Goal: Information Seeking & Learning: Check status

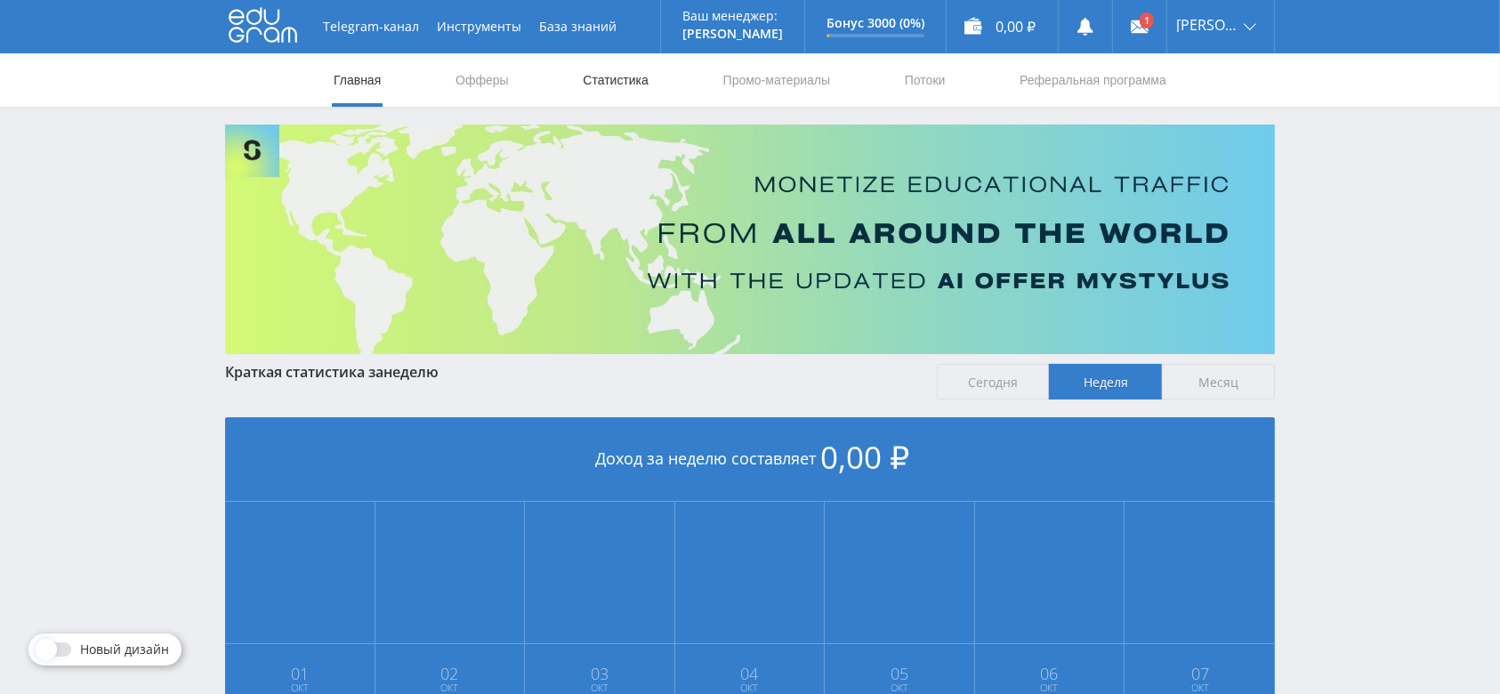
click at [623, 76] on link "Статистика" at bounding box center [615, 79] width 69 height 53
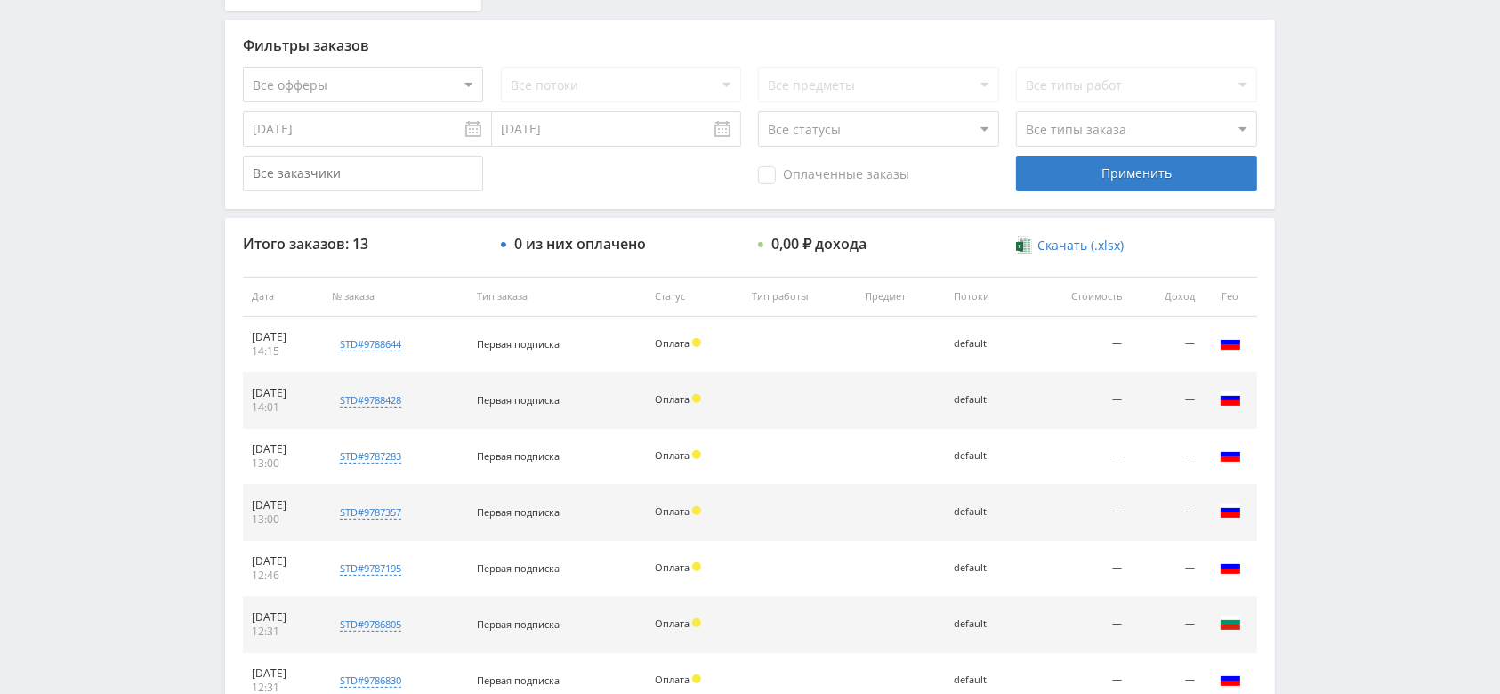
scroll to position [474, 0]
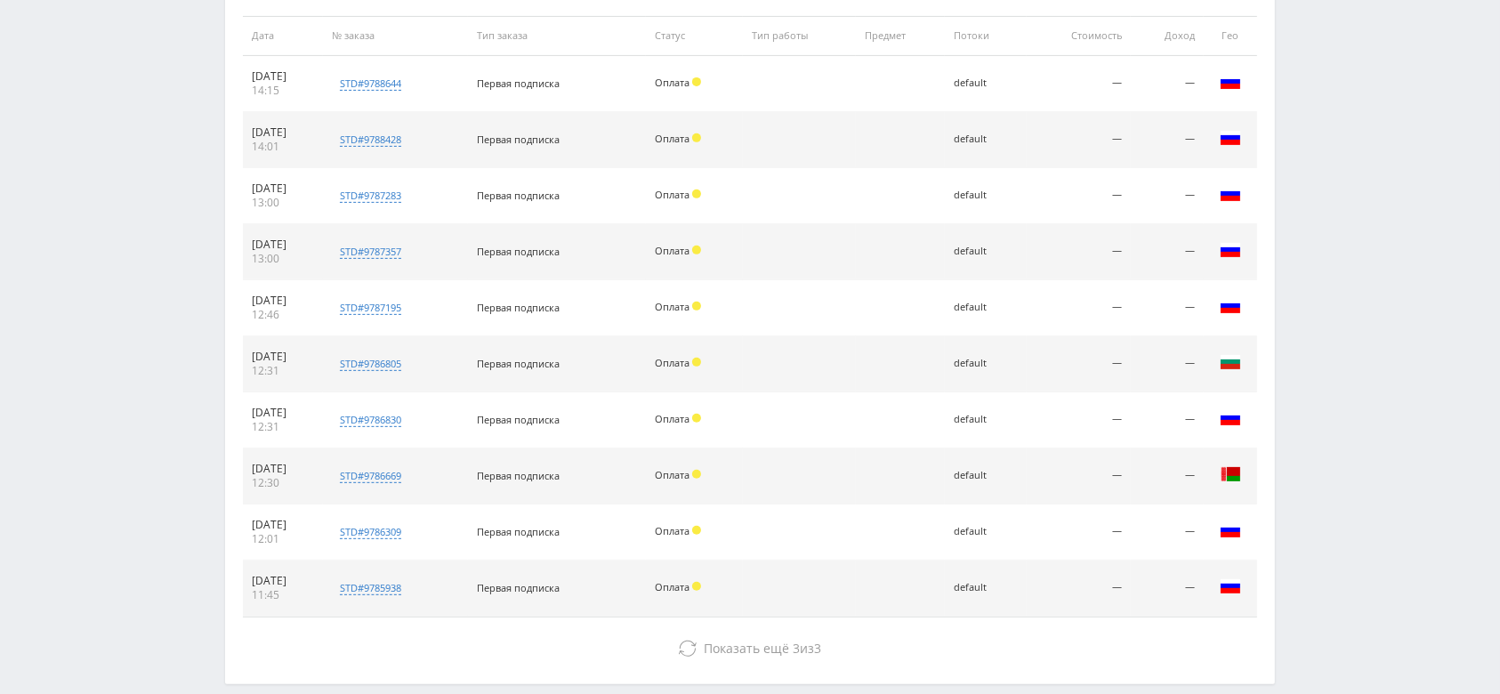
scroll to position [797, 0]
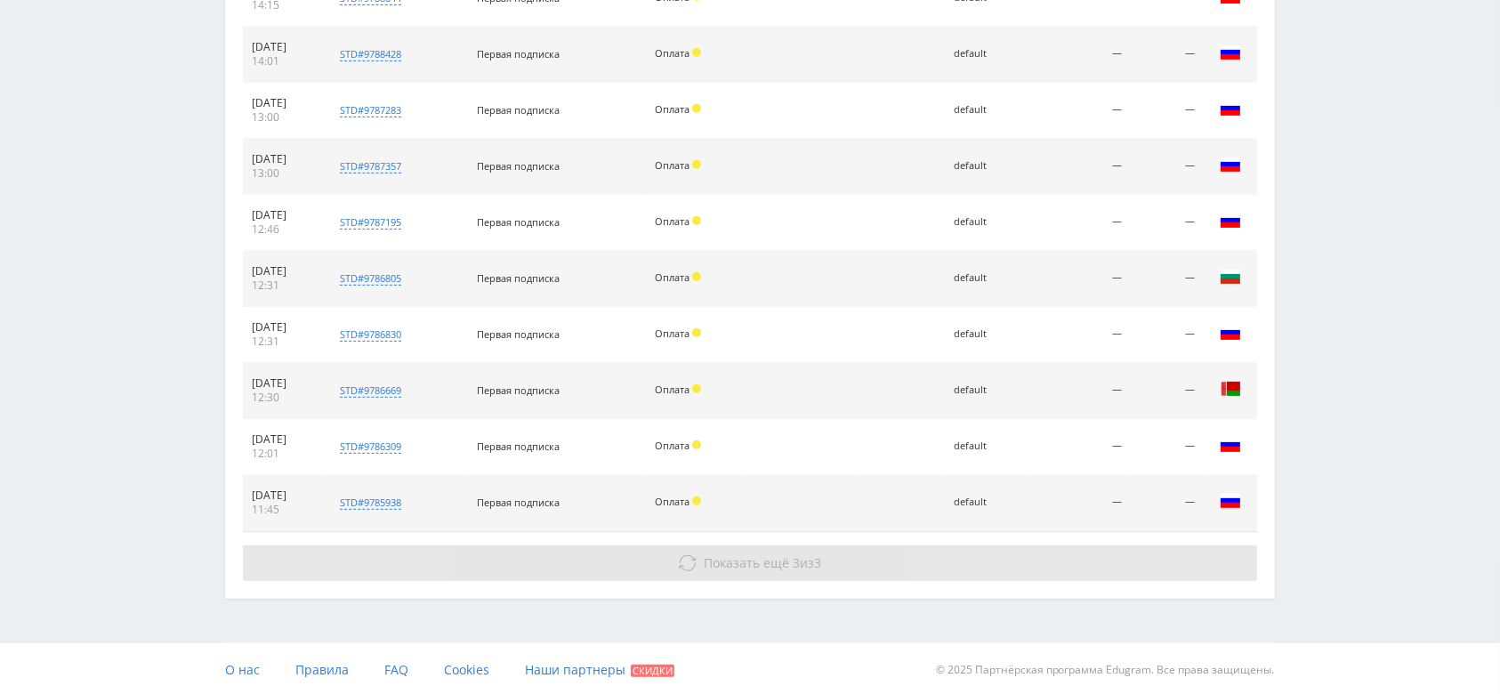
click at [599, 553] on button "Показать ещё 3 из 3" at bounding box center [750, 563] width 1014 height 36
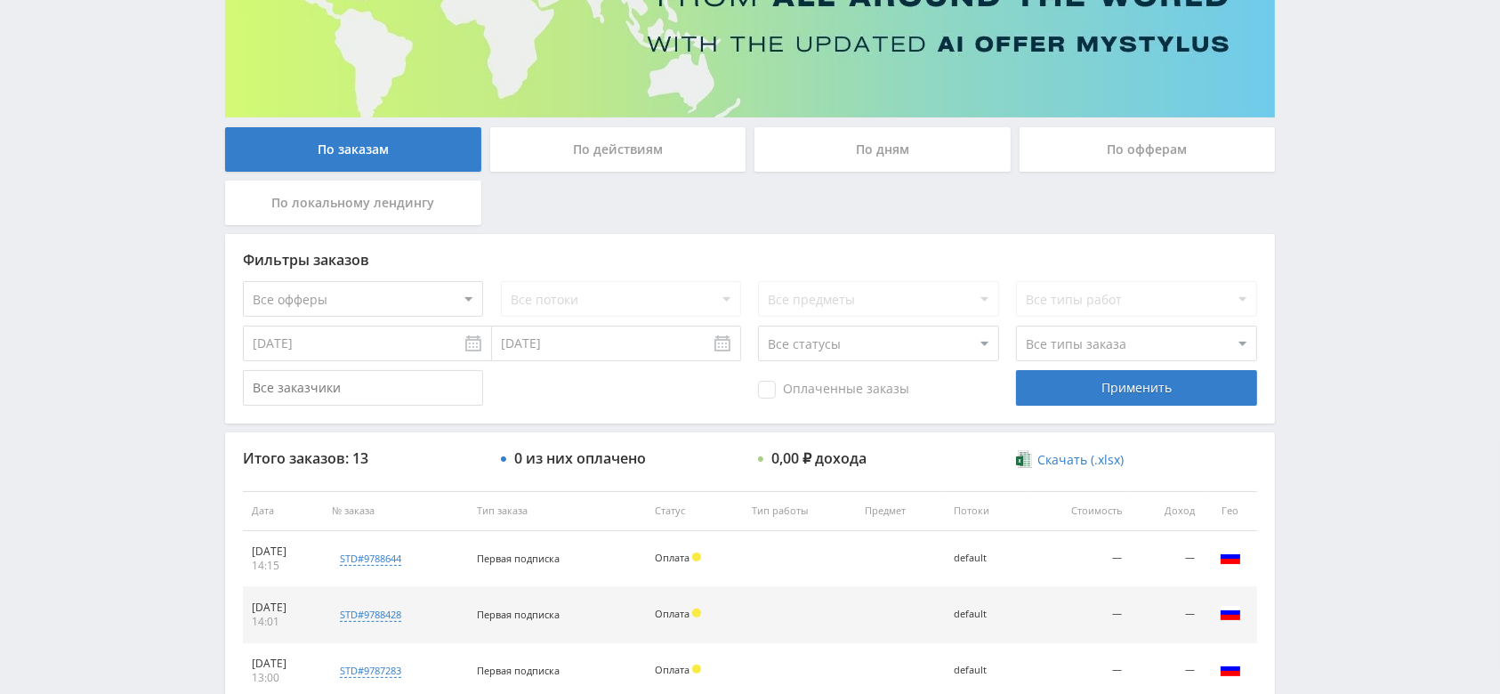
scroll to position [0, 0]
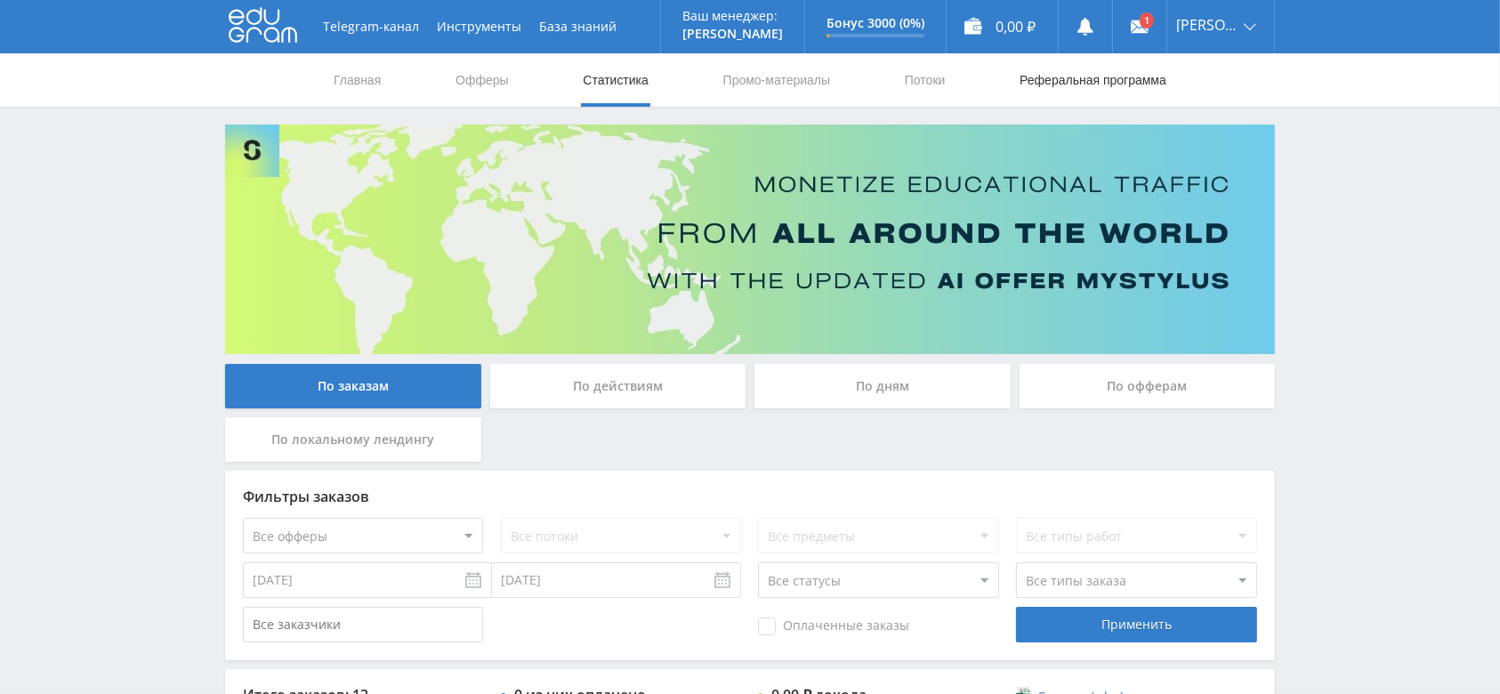
click at [1058, 96] on link "Реферальная программа" at bounding box center [1093, 79] width 150 height 53
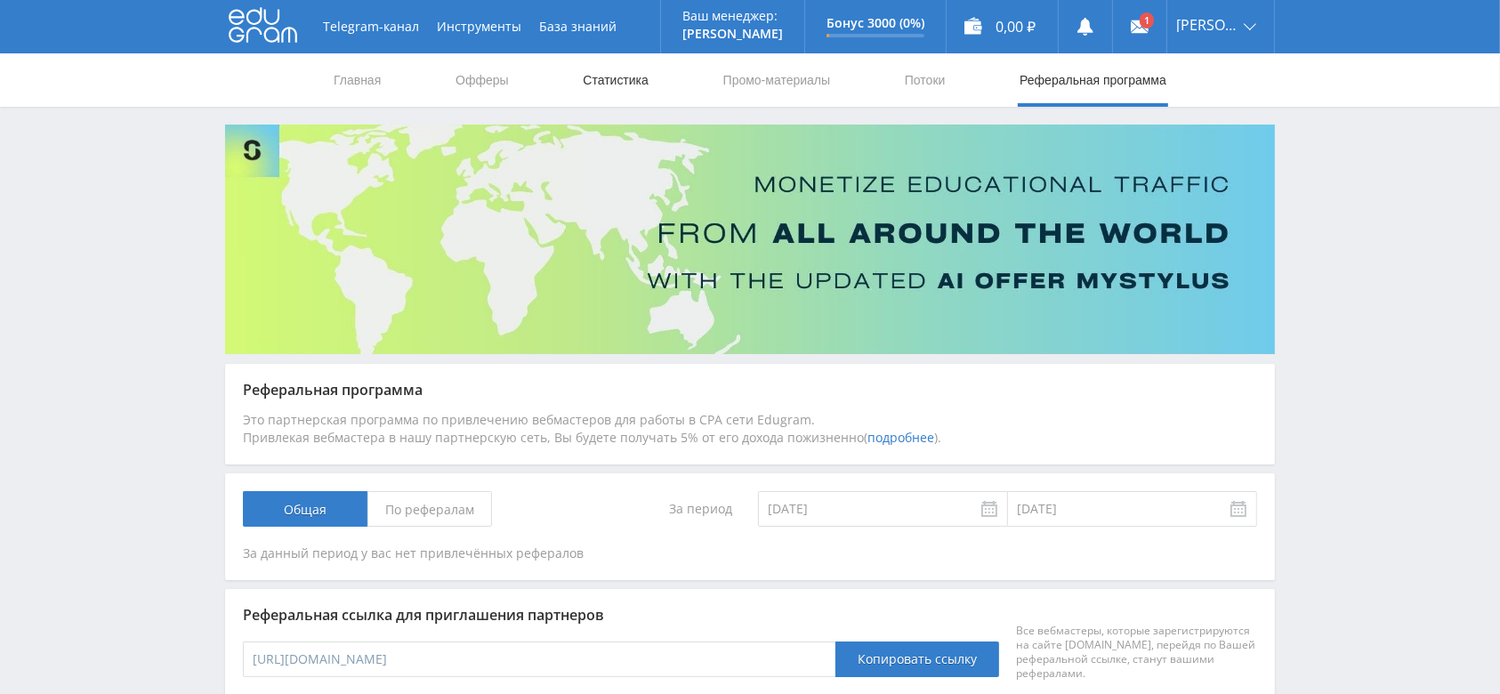
click at [583, 96] on link "Статистика" at bounding box center [615, 79] width 69 height 53
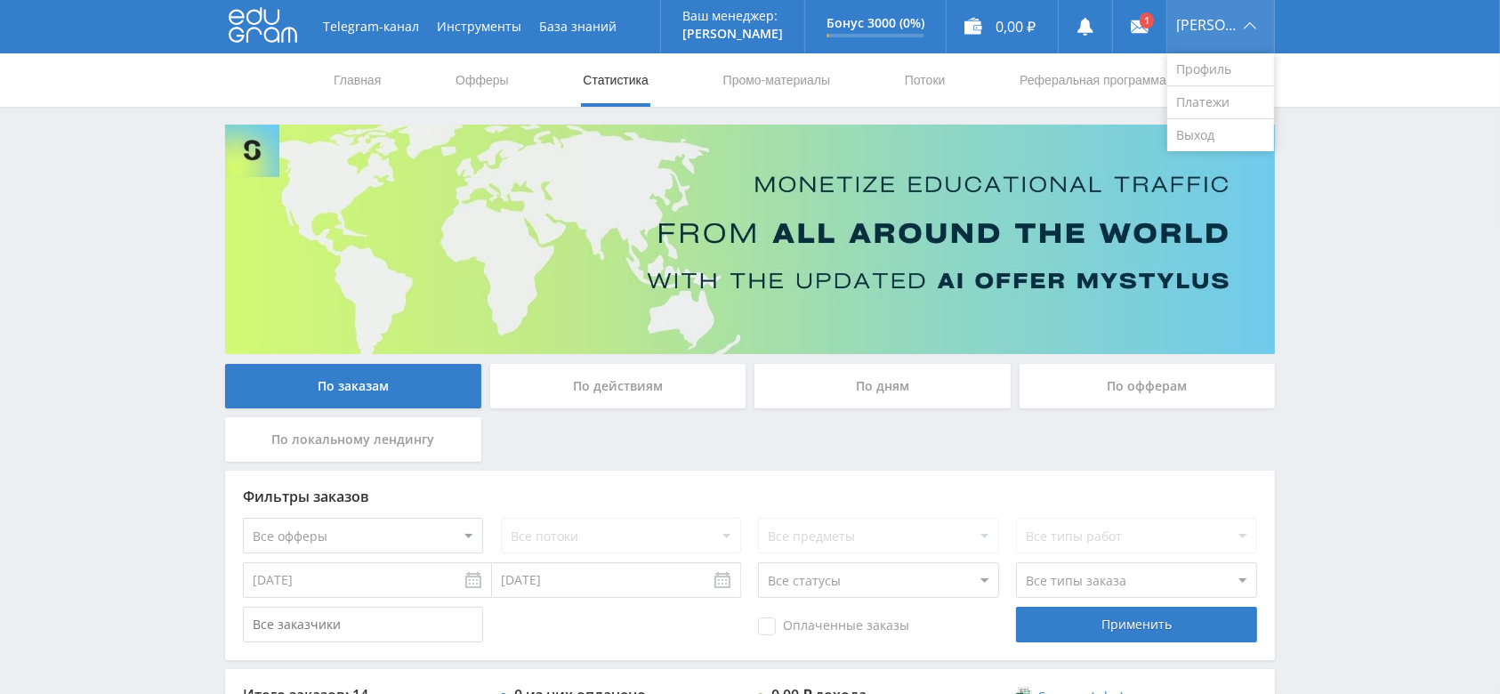
click at [1226, 34] on div "Alex" at bounding box center [1220, 26] width 107 height 53
click at [1217, 141] on link "Выход" at bounding box center [1220, 135] width 107 height 32
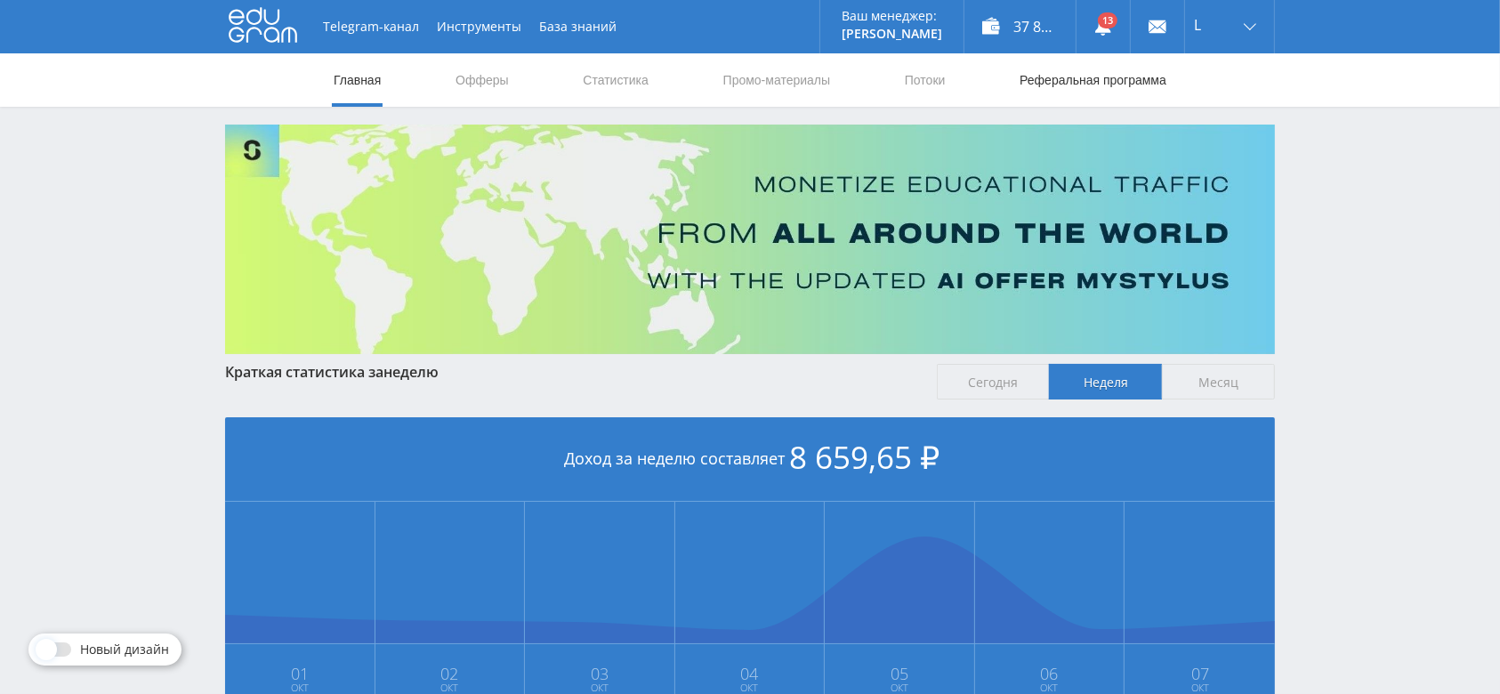
click at [1097, 76] on link "Реферальная программа" at bounding box center [1093, 79] width 150 height 53
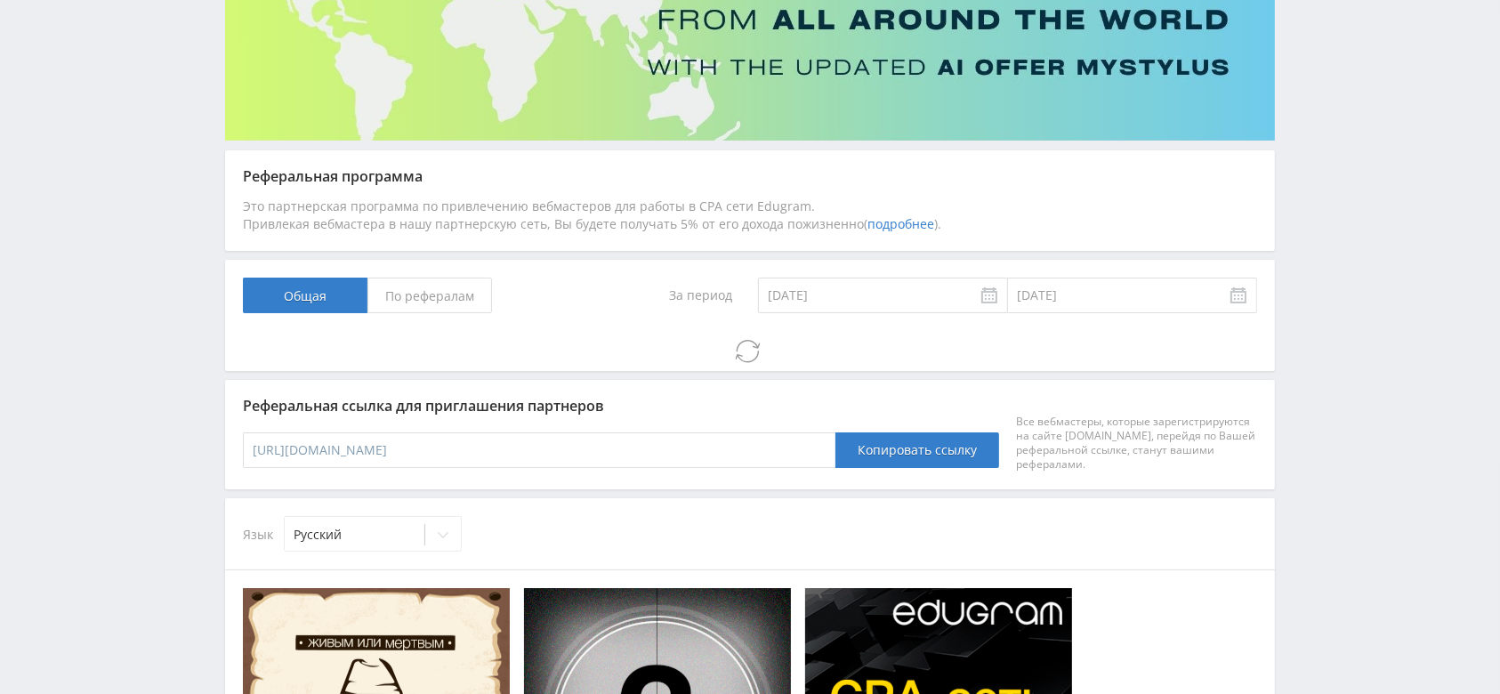
scroll to position [237, 0]
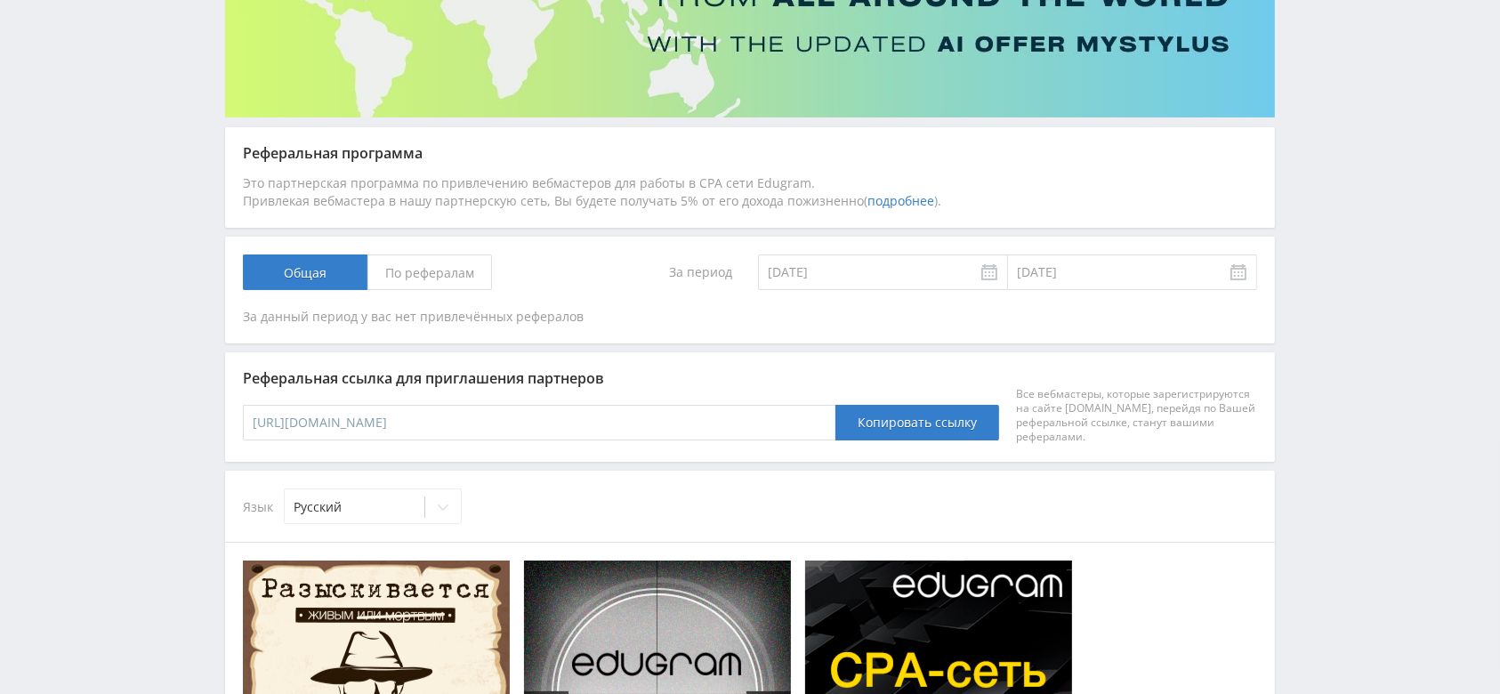
click at [412, 267] on span "По рефералам" at bounding box center [429, 272] width 125 height 36
click at [0, 0] on input "По рефералам" at bounding box center [0, 0] width 0 height 0
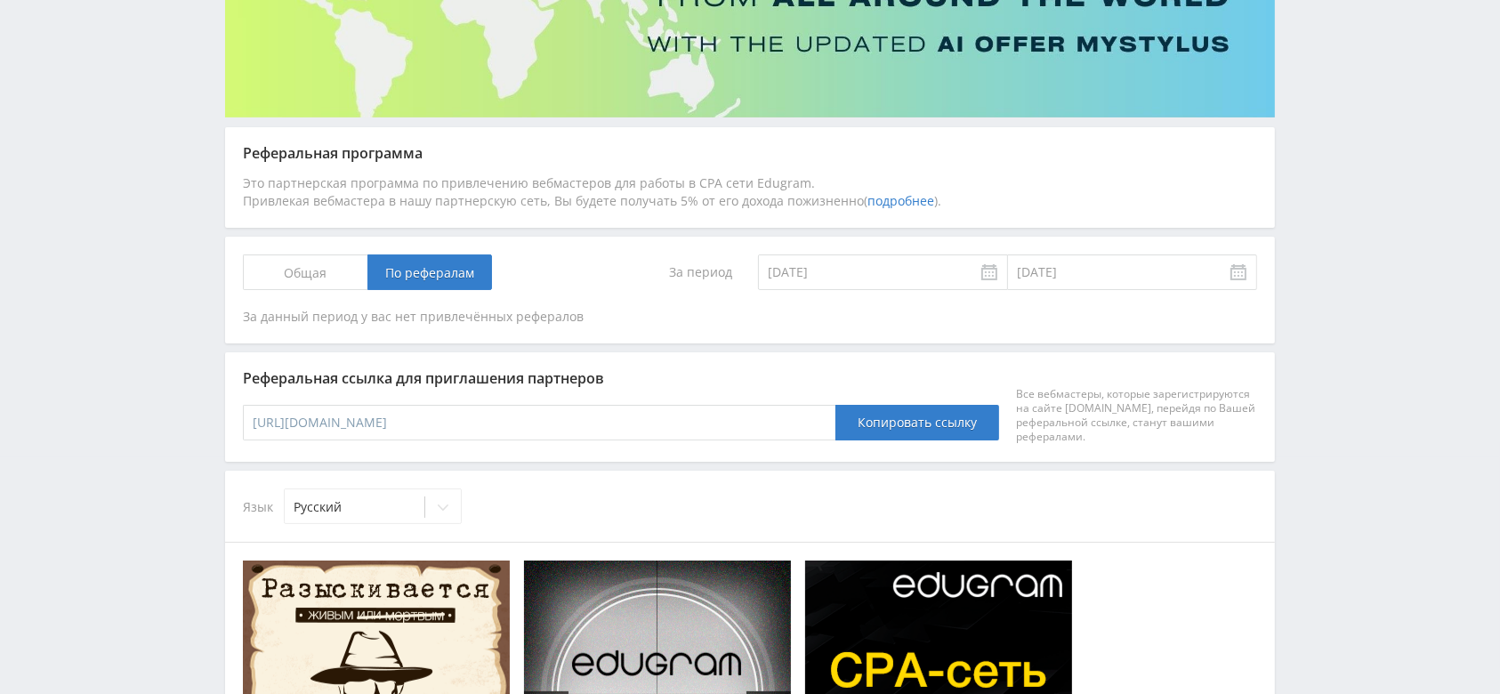
click at [333, 266] on span "Общая" at bounding box center [305, 272] width 125 height 36
click at [0, 0] on input "Общая" at bounding box center [0, 0] width 0 height 0
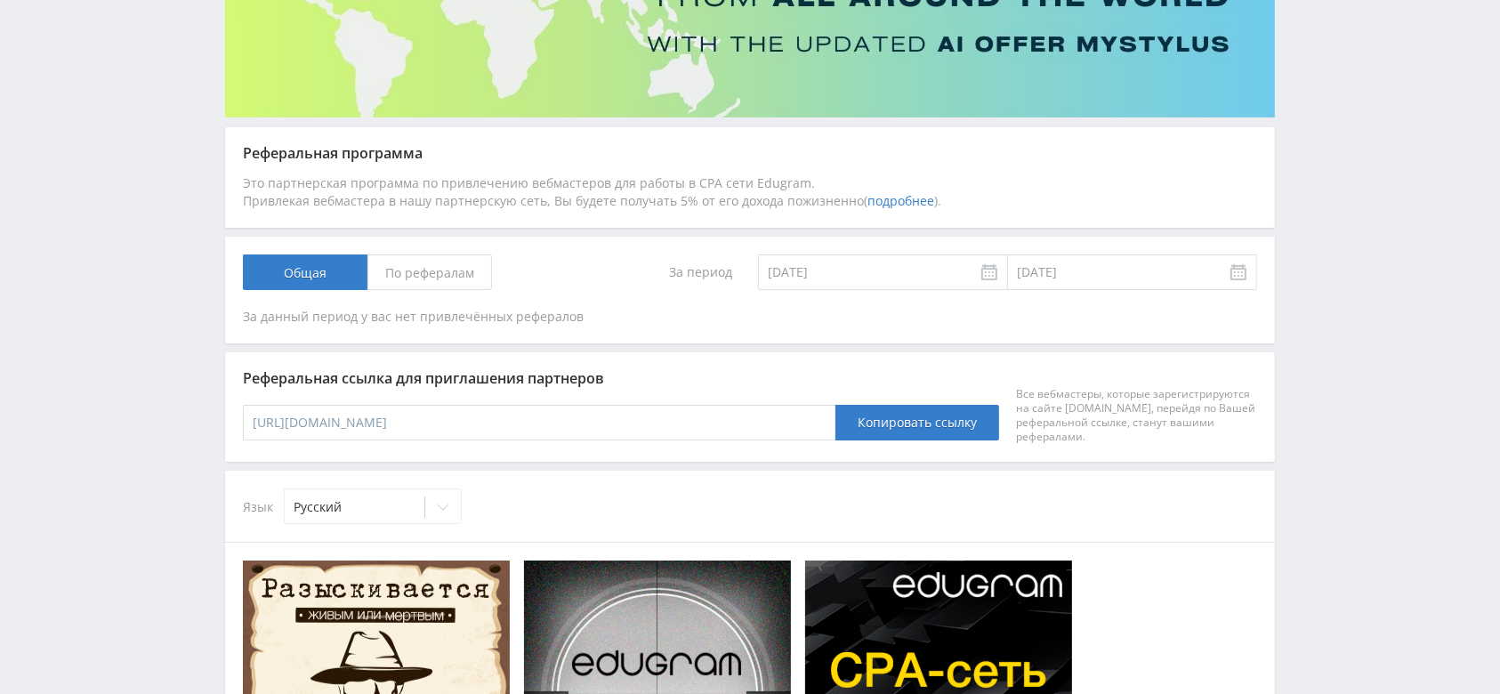
click at [463, 263] on span "По рефералам" at bounding box center [429, 272] width 125 height 36
click at [0, 0] on input "По рефералам" at bounding box center [0, 0] width 0 height 0
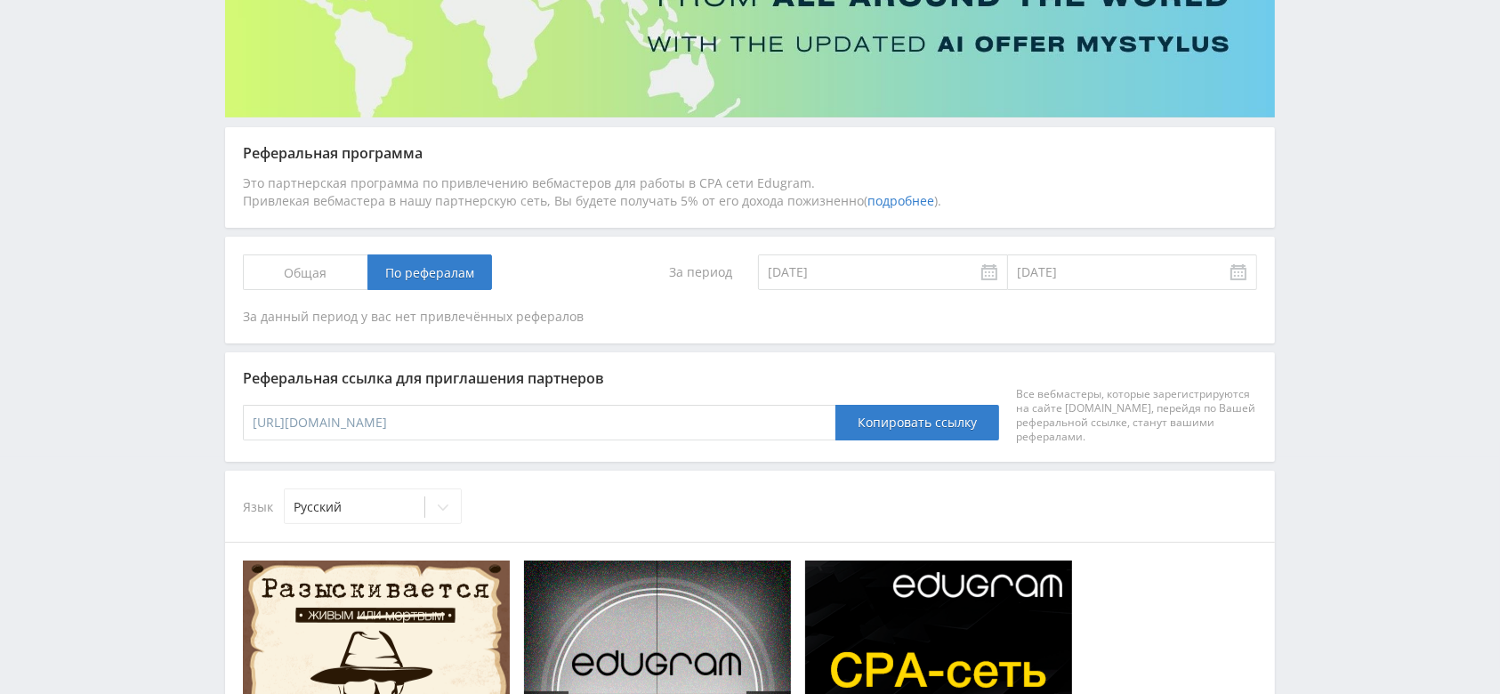
click at [321, 271] on span "Общая" at bounding box center [305, 272] width 125 height 36
click at [0, 0] on input "Общая" at bounding box center [0, 0] width 0 height 0
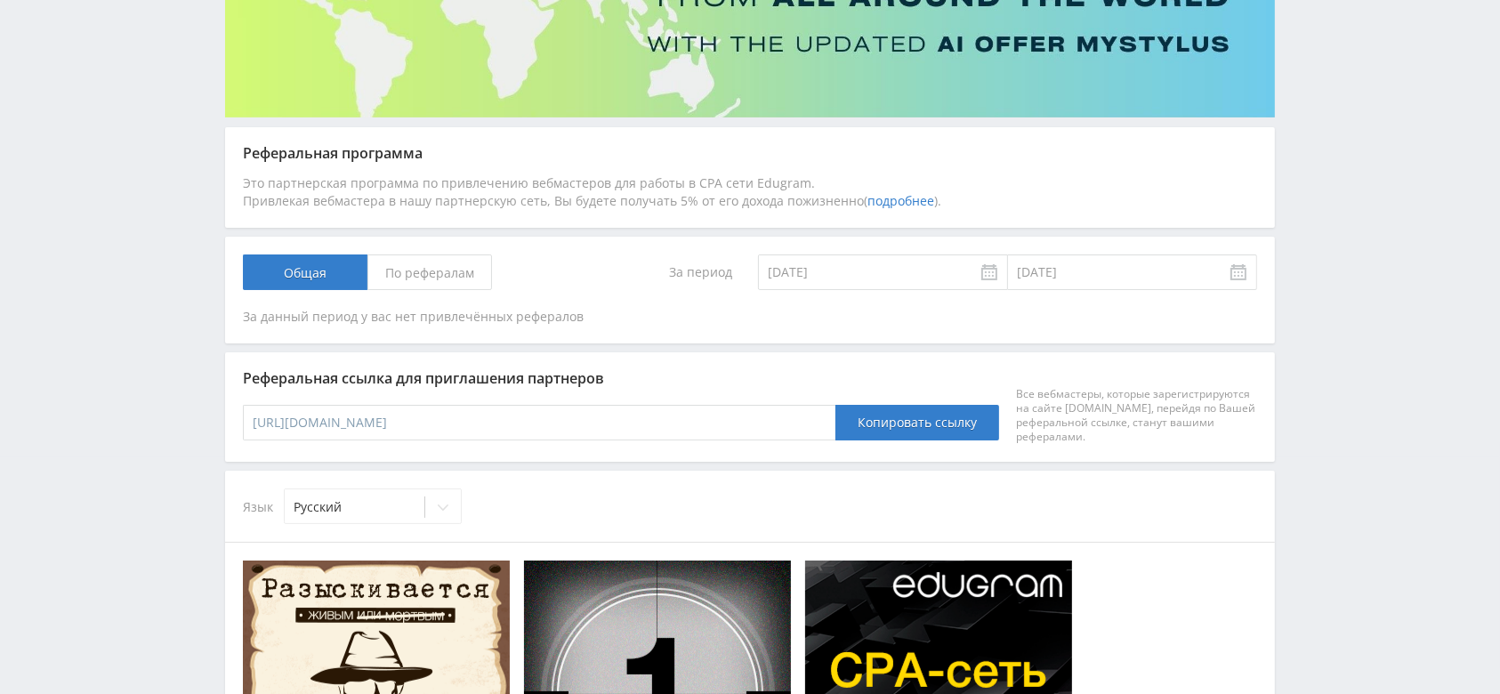
click at [459, 280] on span "По рефералам" at bounding box center [429, 272] width 125 height 36
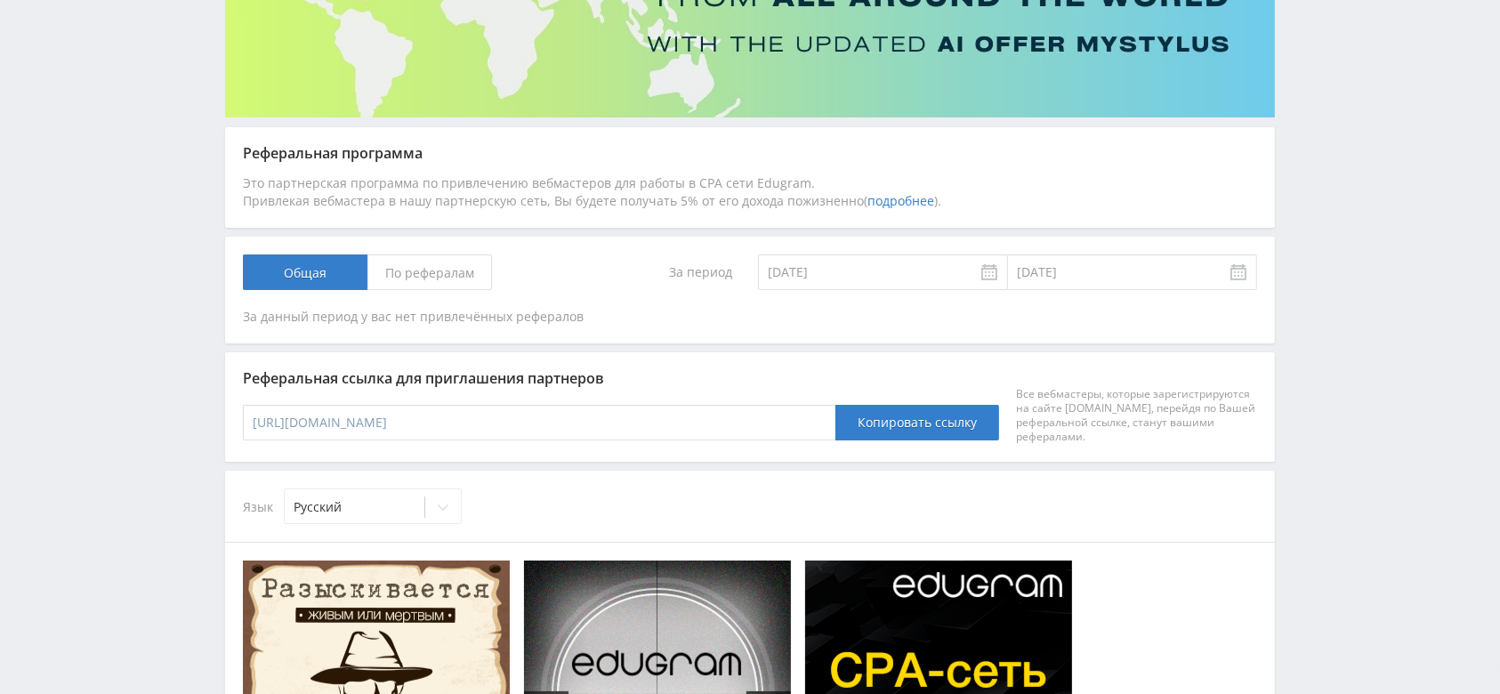
click at [0, 0] on input "По рефералам" at bounding box center [0, 0] width 0 height 0
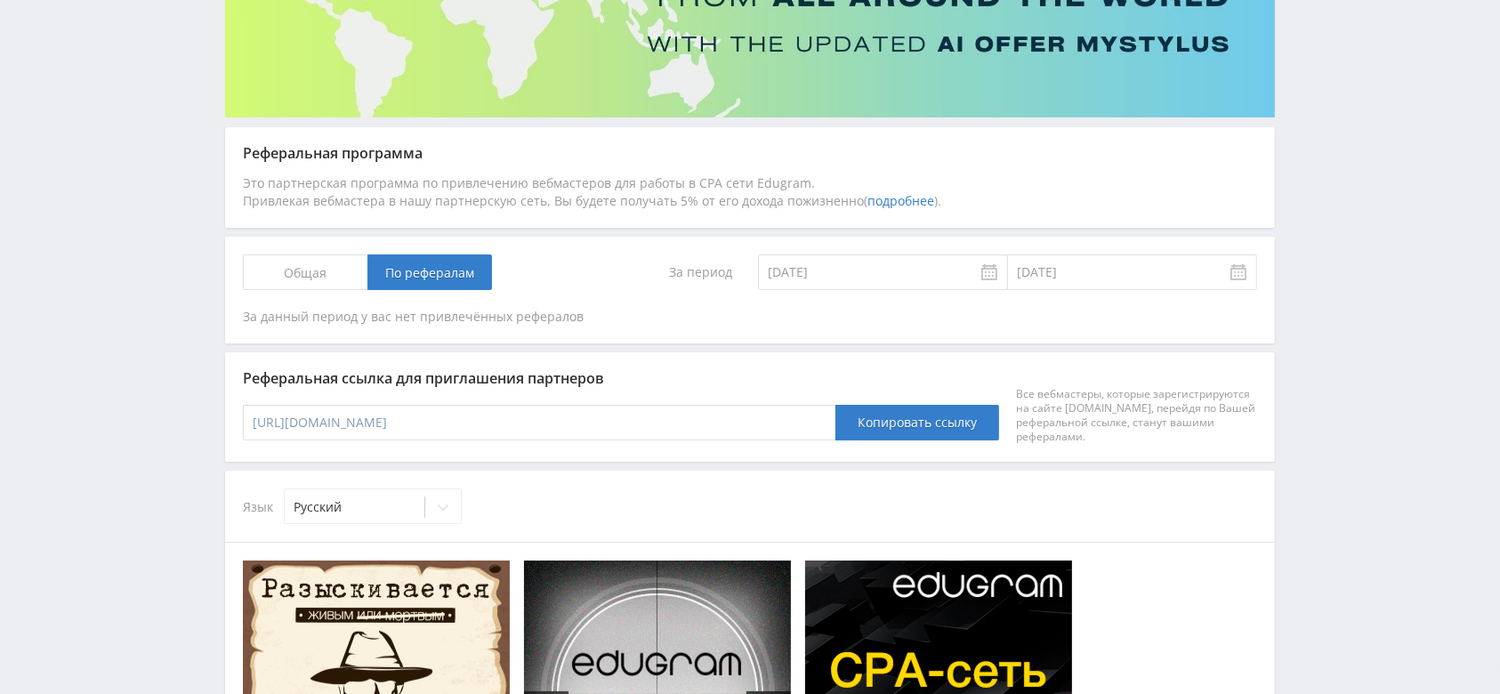
click at [306, 269] on span "Общая" at bounding box center [305, 272] width 125 height 36
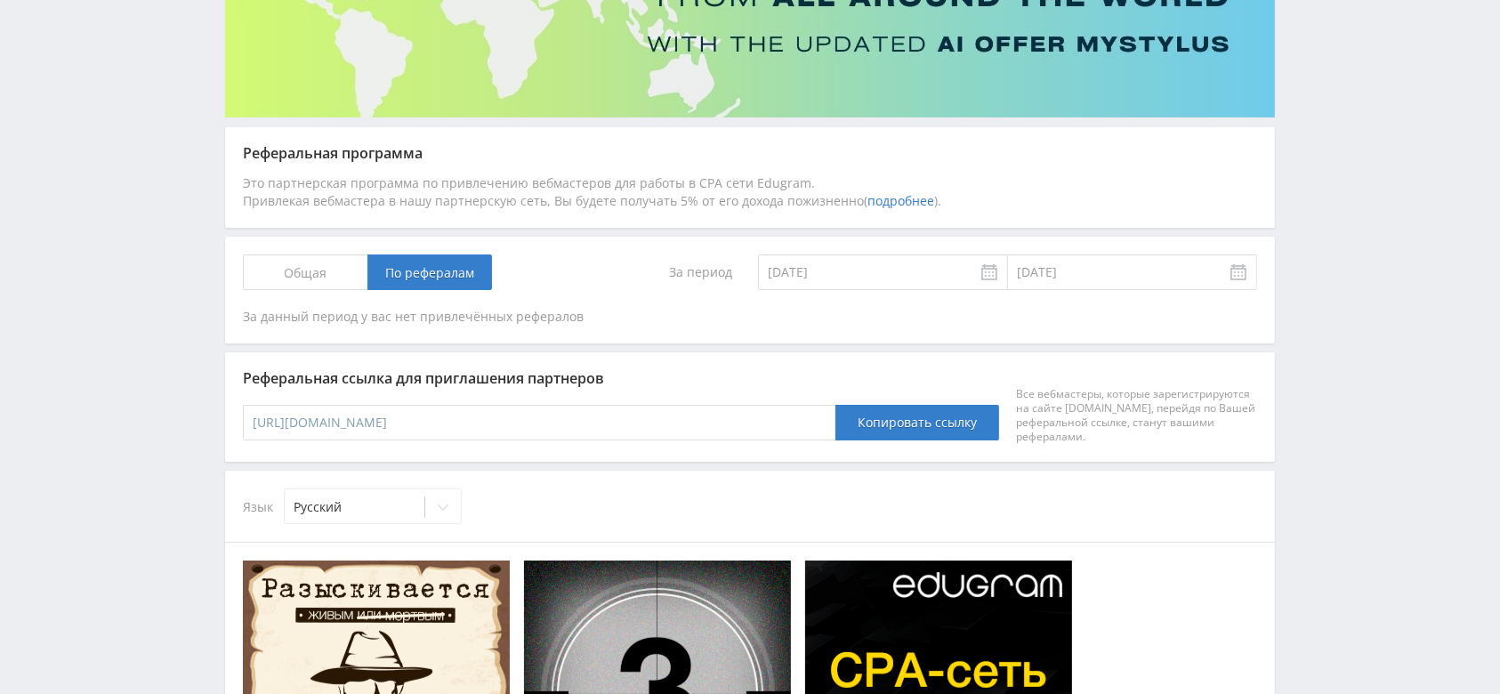
click at [0, 0] on input "Общая" at bounding box center [0, 0] width 0 height 0
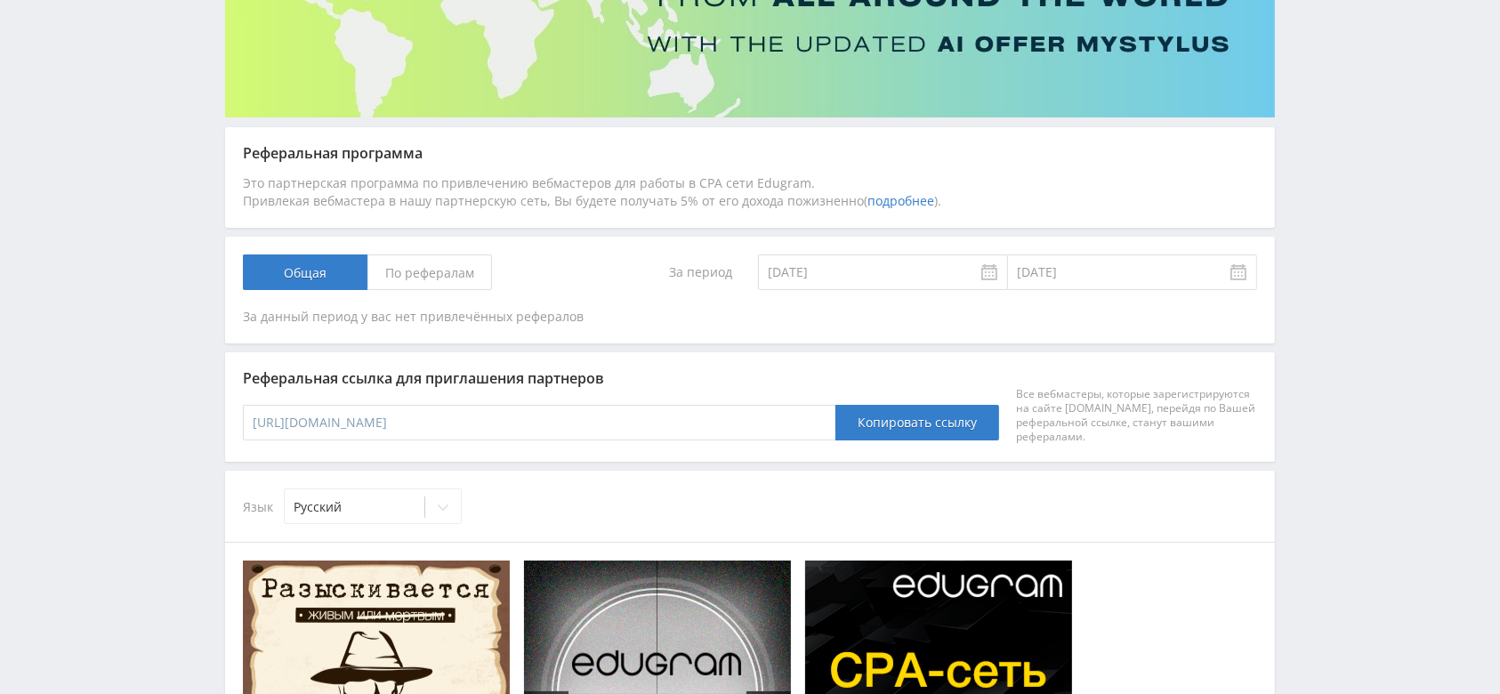
drag, startPoint x: 555, startPoint y: 418, endPoint x: 249, endPoint y: 409, distance: 306.1
click at [249, 409] on input "https://edugram.com/?rid=61af8ea5a1b72a0e" at bounding box center [539, 423] width 592 height 36
click at [690, 366] on div "Реферальная ссылка для приглашения партнеров https://edugram.com/?rid=61af8ea5a…" at bounding box center [750, 406] width 1050 height 109
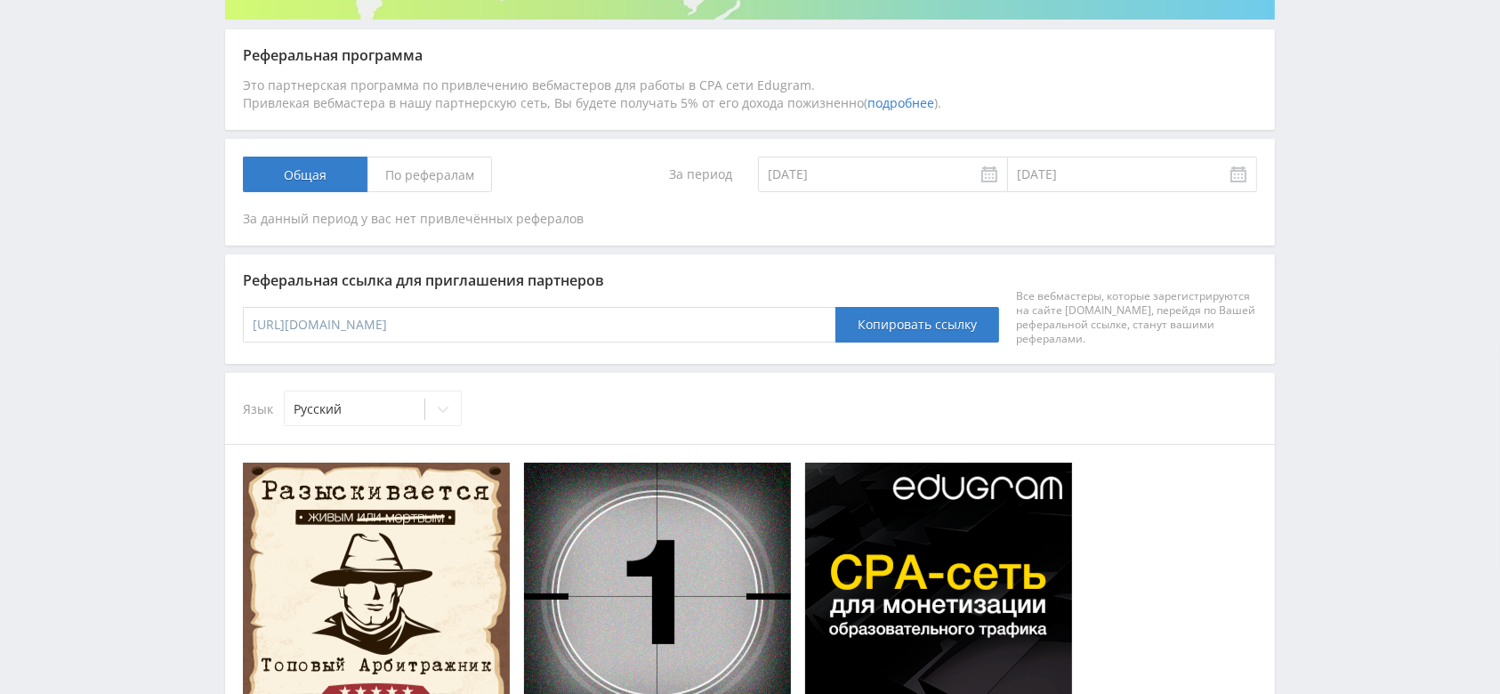
scroll to position [0, 0]
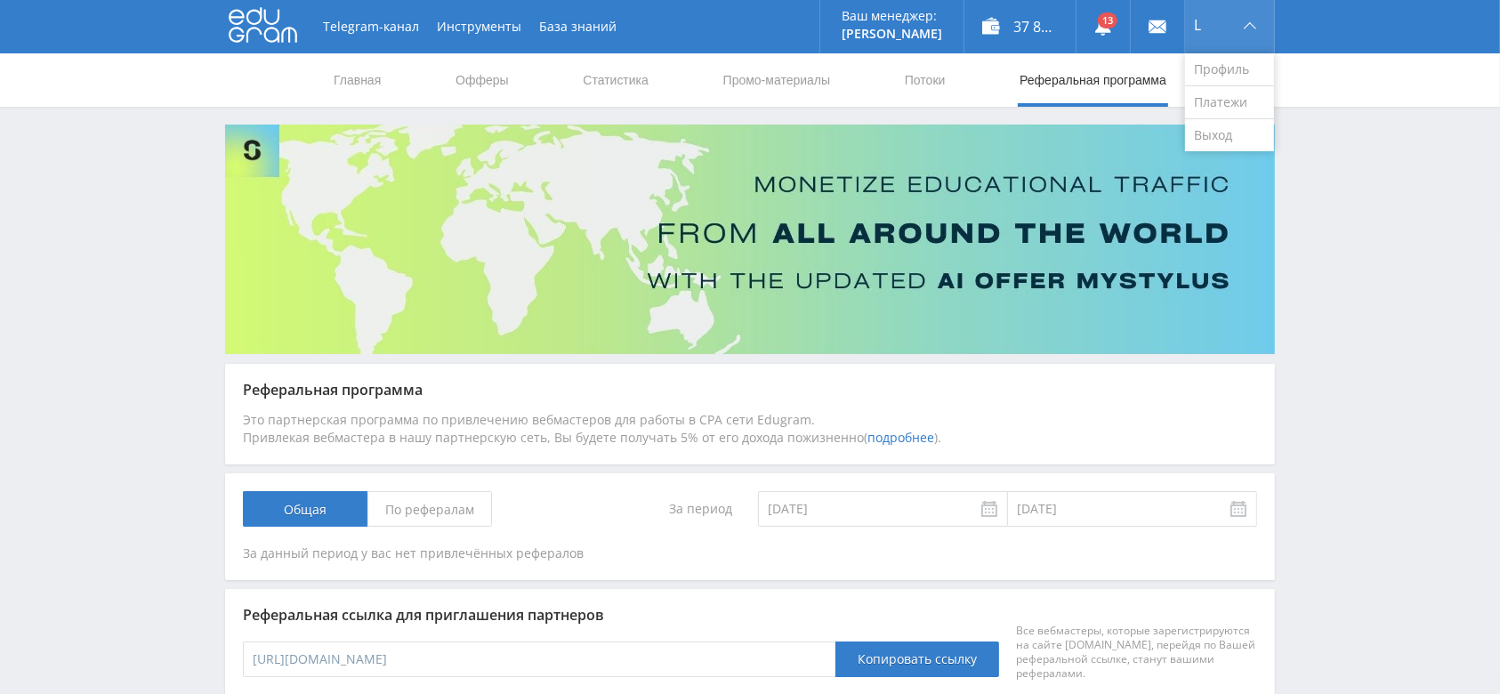
click at [1216, 36] on div "L" at bounding box center [1229, 26] width 89 height 53
click at [1231, 141] on link "Выход" at bounding box center [1229, 135] width 89 height 32
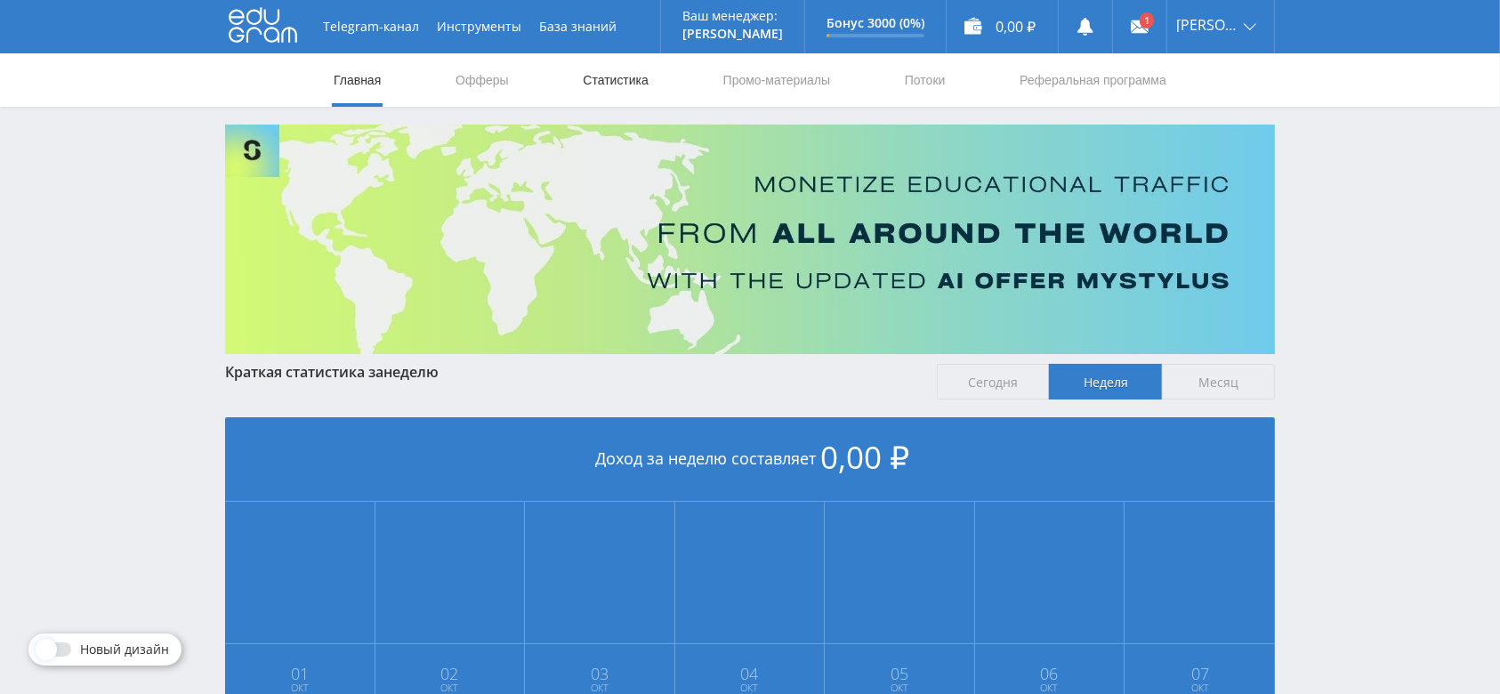
click at [619, 84] on link "Статистика" at bounding box center [615, 79] width 69 height 53
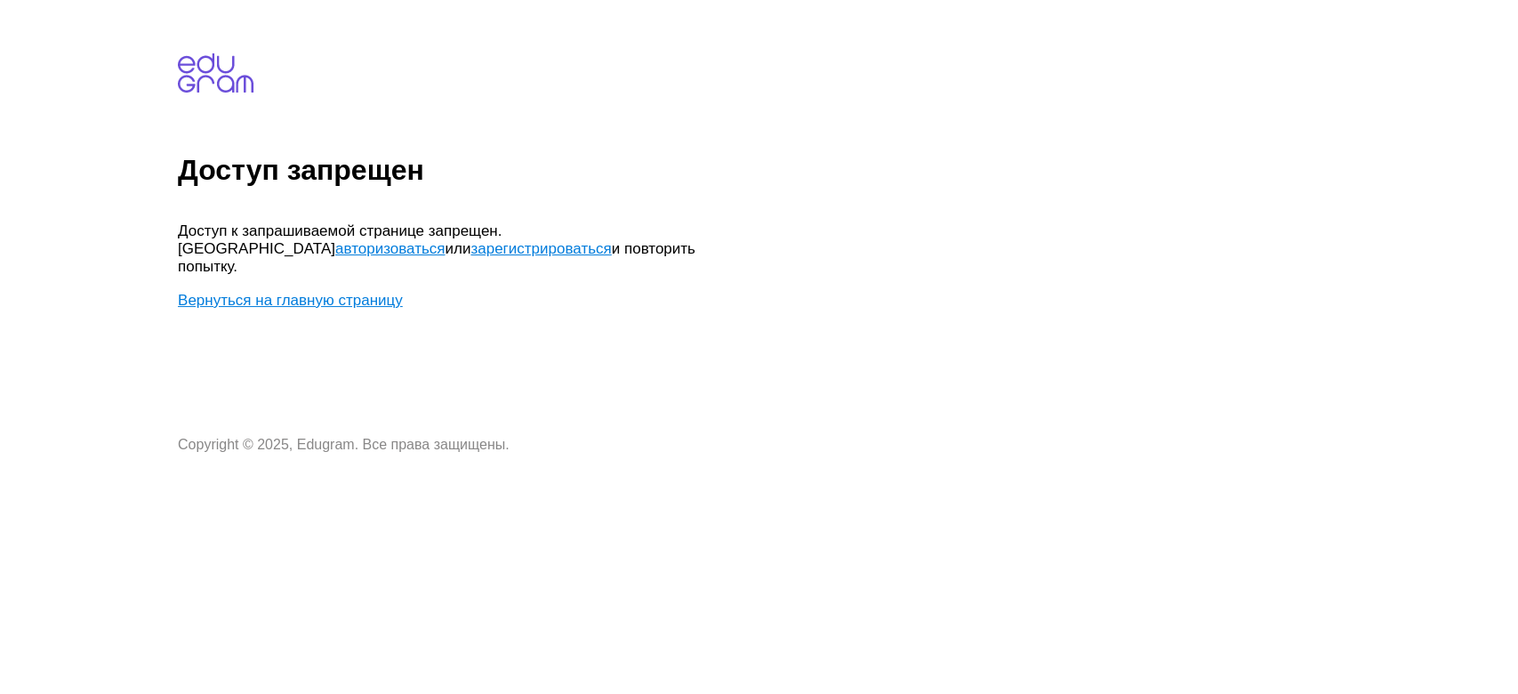
click at [445, 240] on link "авторизоваться" at bounding box center [389, 248] width 109 height 17
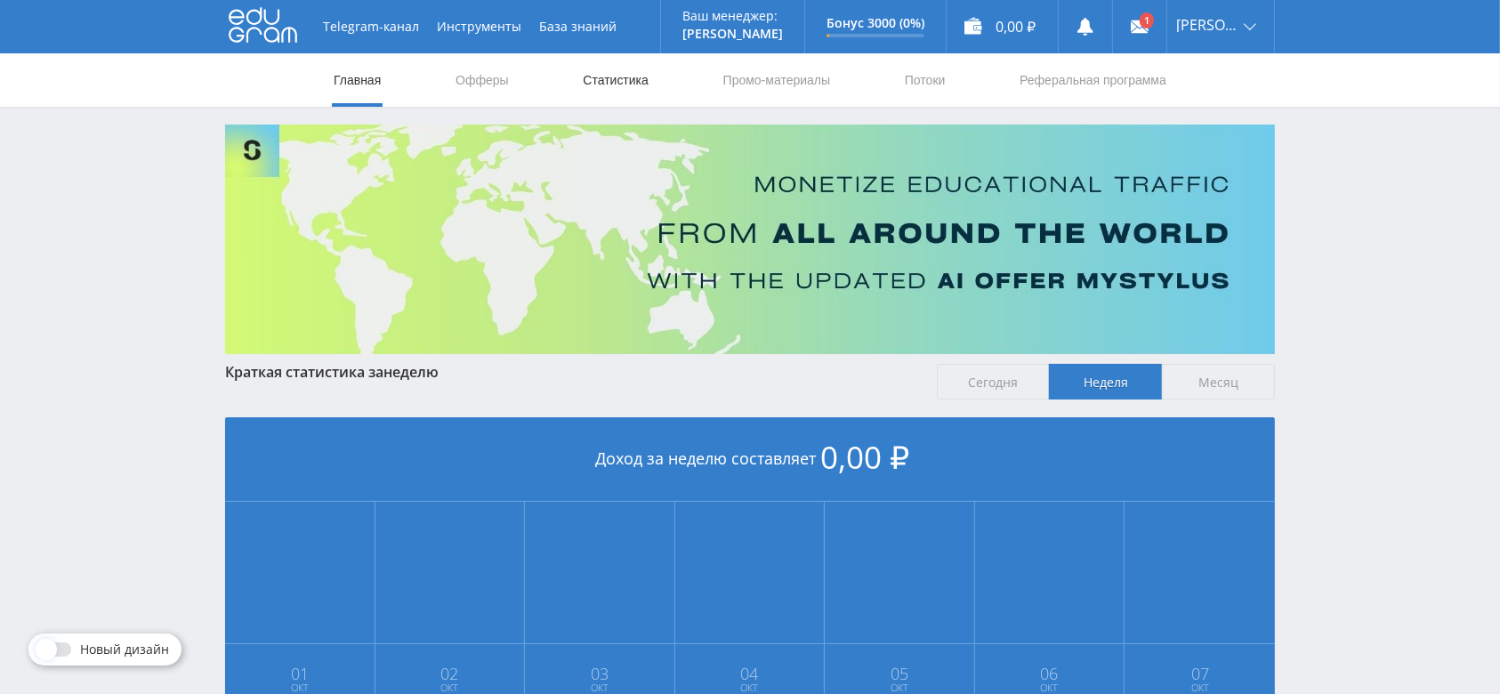
click at [620, 83] on link "Статистика" at bounding box center [615, 79] width 69 height 53
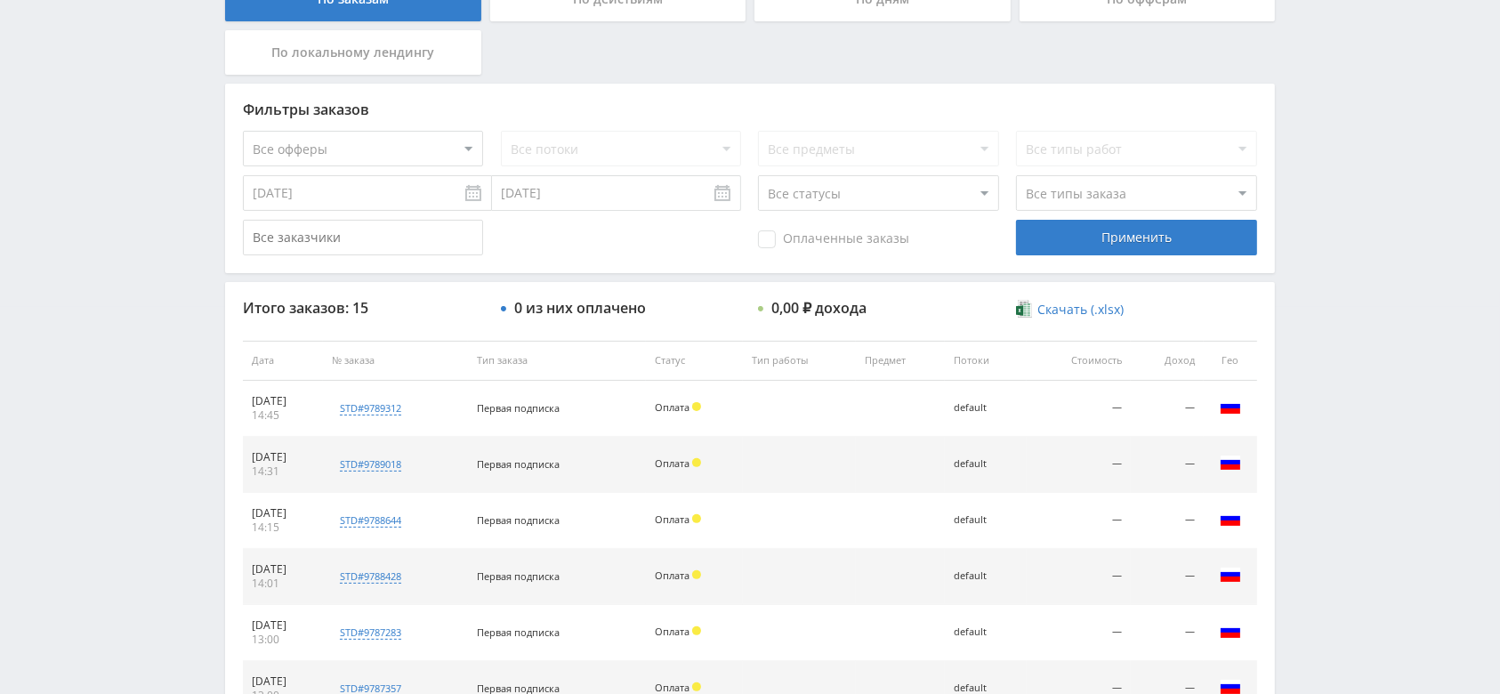
scroll to position [474, 0]
